Goal: Check status: Check status

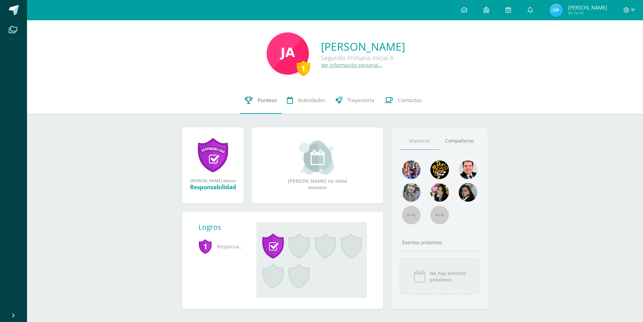
click at [258, 103] on span "Punteos" at bounding box center [267, 100] width 19 height 7
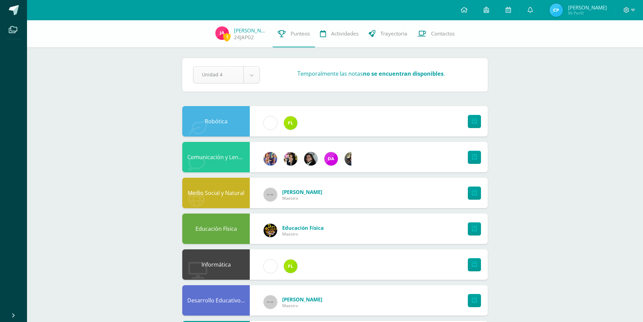
click at [256, 73] on body "Archivos Cerrar panel Configuración Cerrar sesión Cynthia Lisbeth Mi Perfil Avi…" at bounding box center [321, 271] width 643 height 543
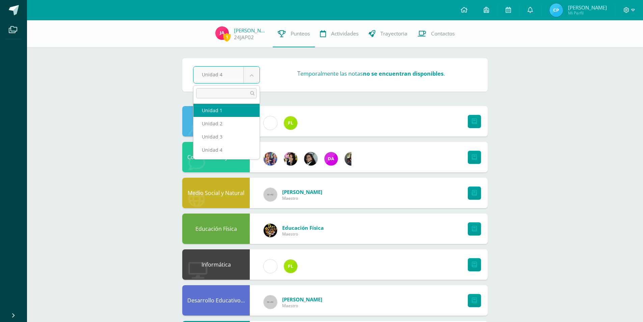
select select "Unidad 1"
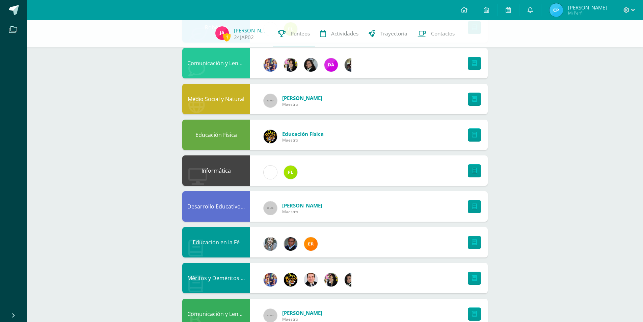
scroll to position [222, 0]
